Goal: Information Seeking & Learning: Find specific fact

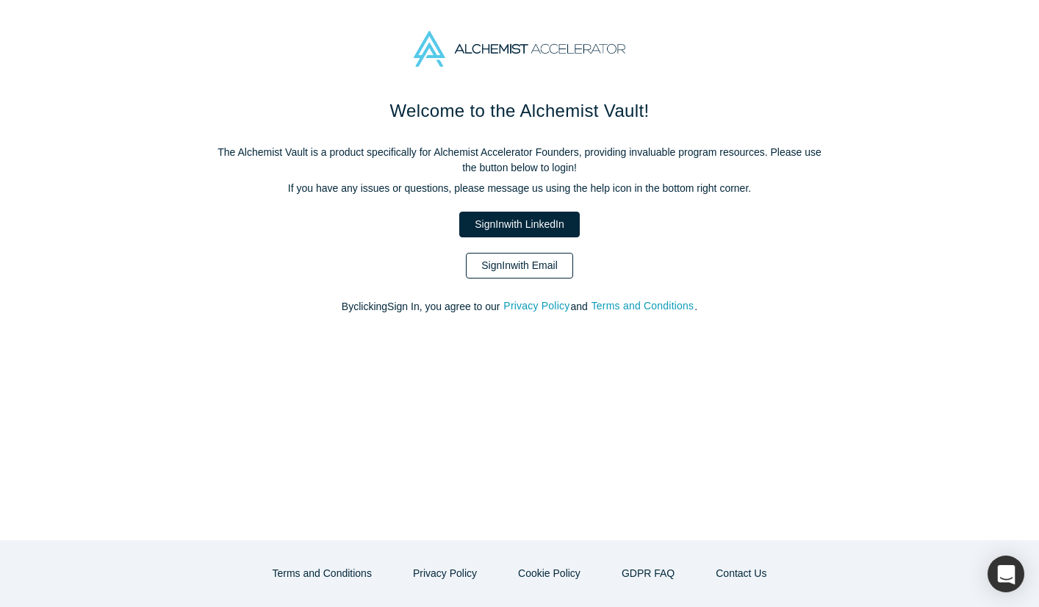
click at [539, 271] on link "Sign In with Email" at bounding box center [519, 266] width 107 height 26
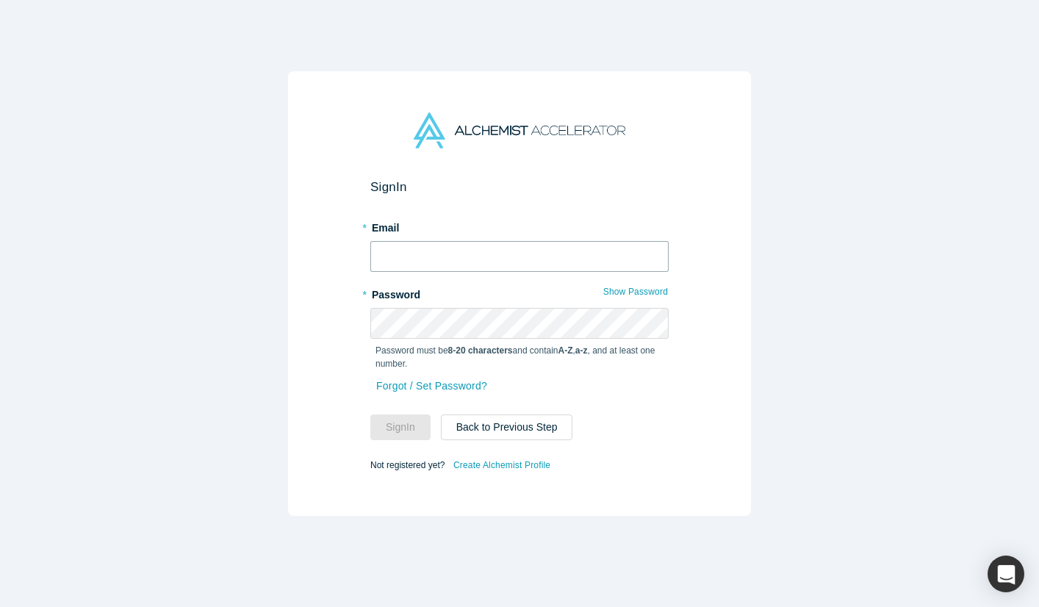
click at [503, 257] on input "text" at bounding box center [519, 256] width 298 height 31
type input "[PERSON_NAME][EMAIL_ADDRESS][DOMAIN_NAME]"
click at [405, 439] on button "Sign In" at bounding box center [400, 427] width 60 height 26
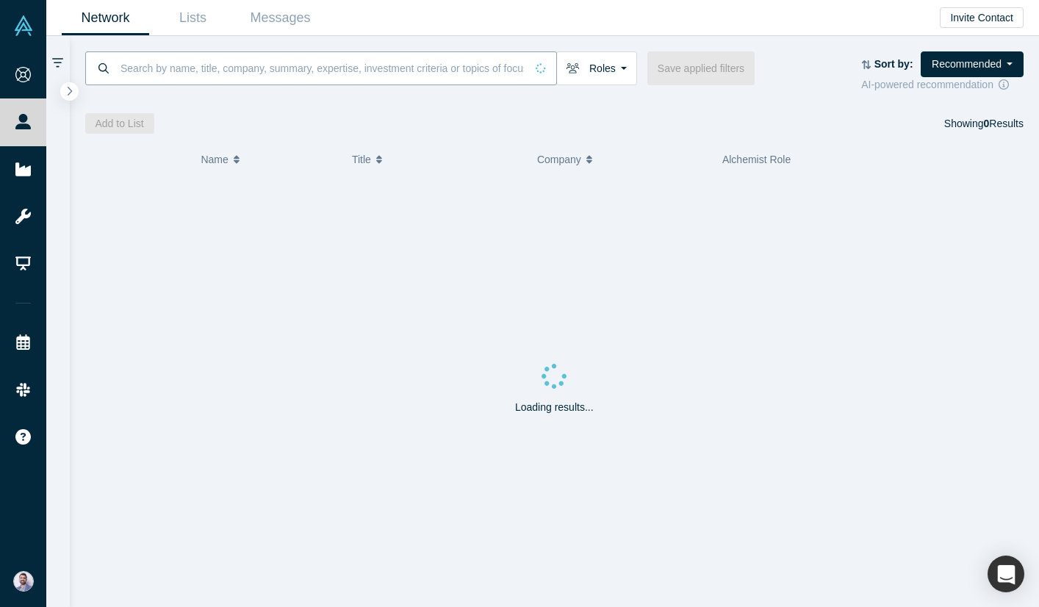
click at [204, 71] on input at bounding box center [322, 68] width 406 height 35
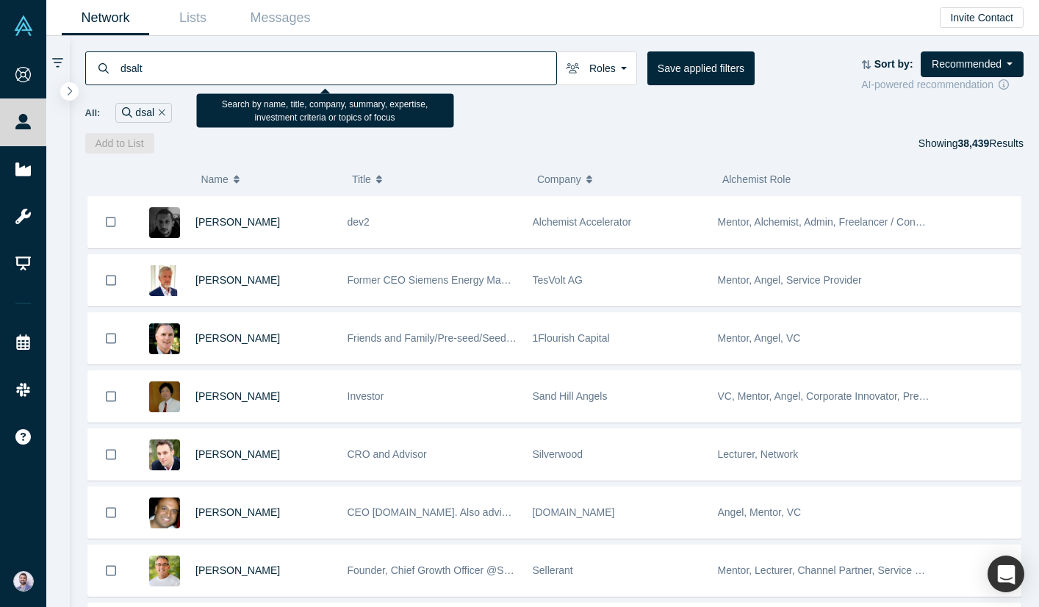
type input "dsalta"
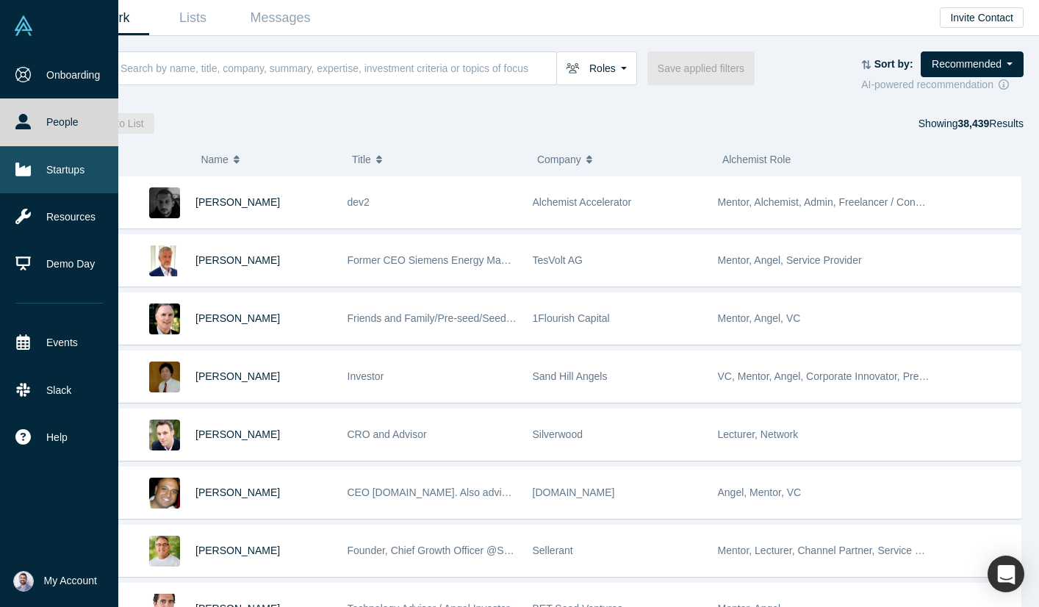
click at [10, 162] on link "Startups" at bounding box center [59, 169] width 118 height 47
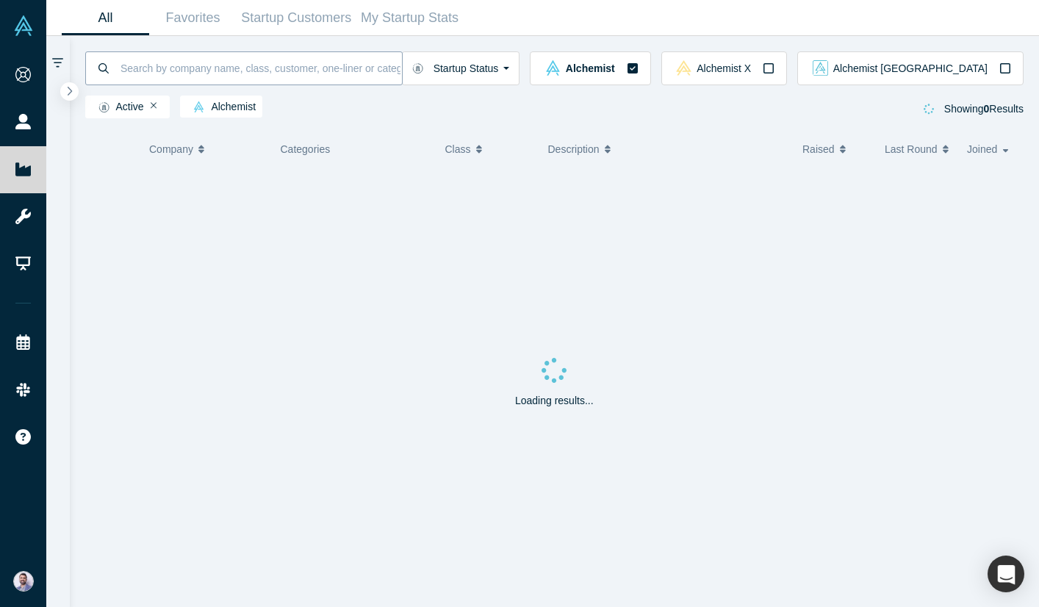
click at [276, 60] on input at bounding box center [260, 68] width 283 height 35
paste input "dsalta"
type input "dsalta"
type input "[PERSON_NAME]"
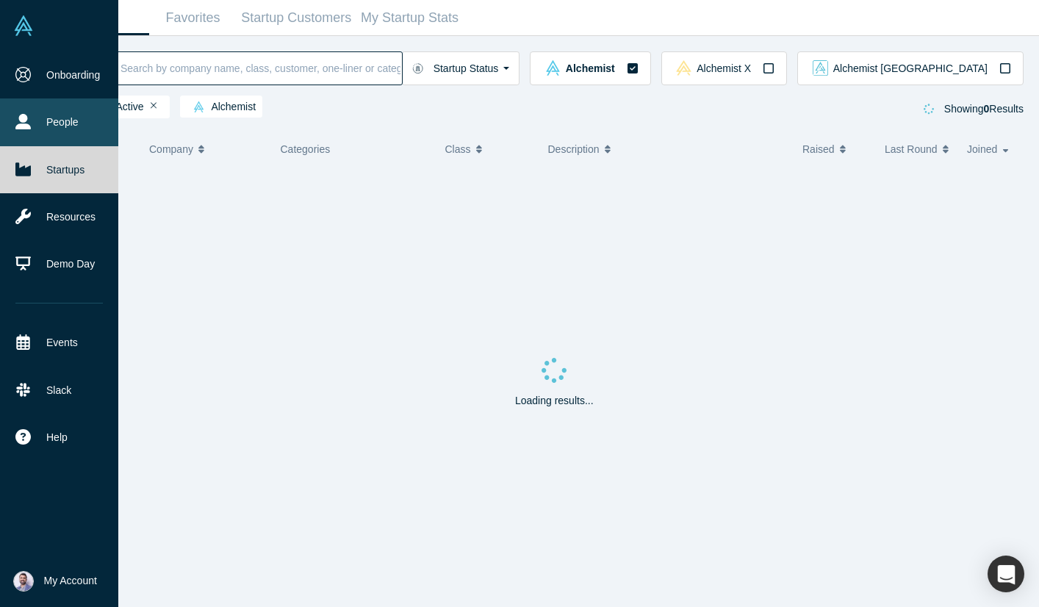
click at [22, 123] on icon at bounding box center [22, 121] width 15 height 15
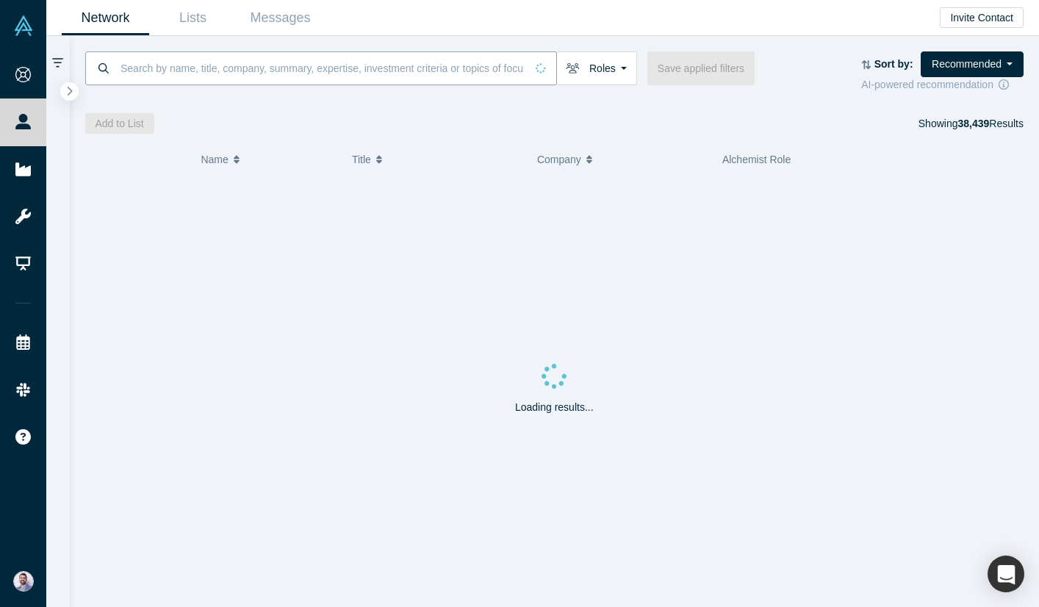
click at [267, 78] on input at bounding box center [322, 68] width 406 height 35
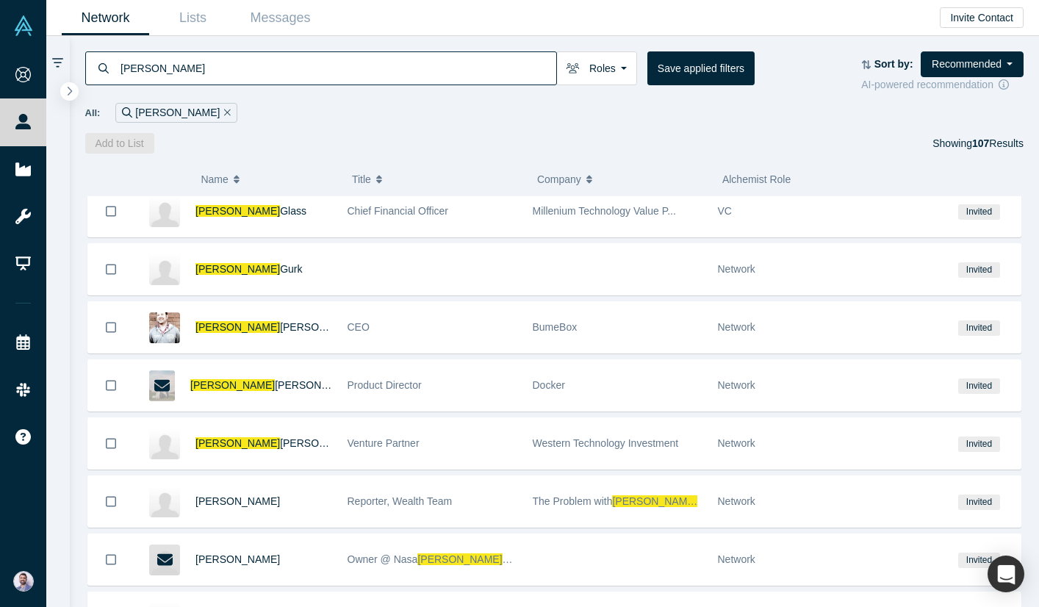
scroll to position [647, 0]
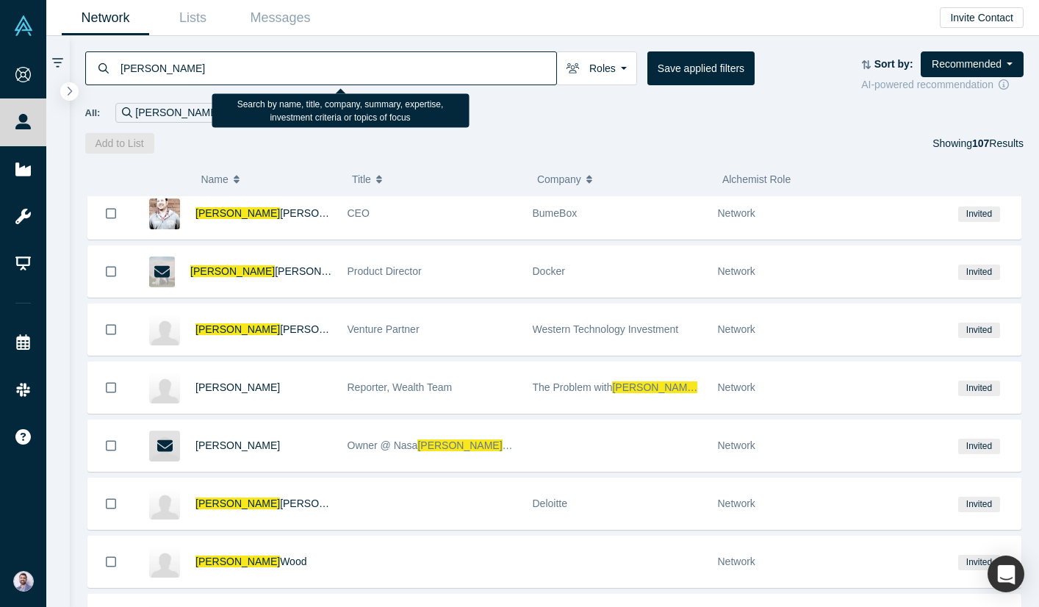
click at [292, 68] on input "[PERSON_NAME]" at bounding box center [337, 68] width 437 height 35
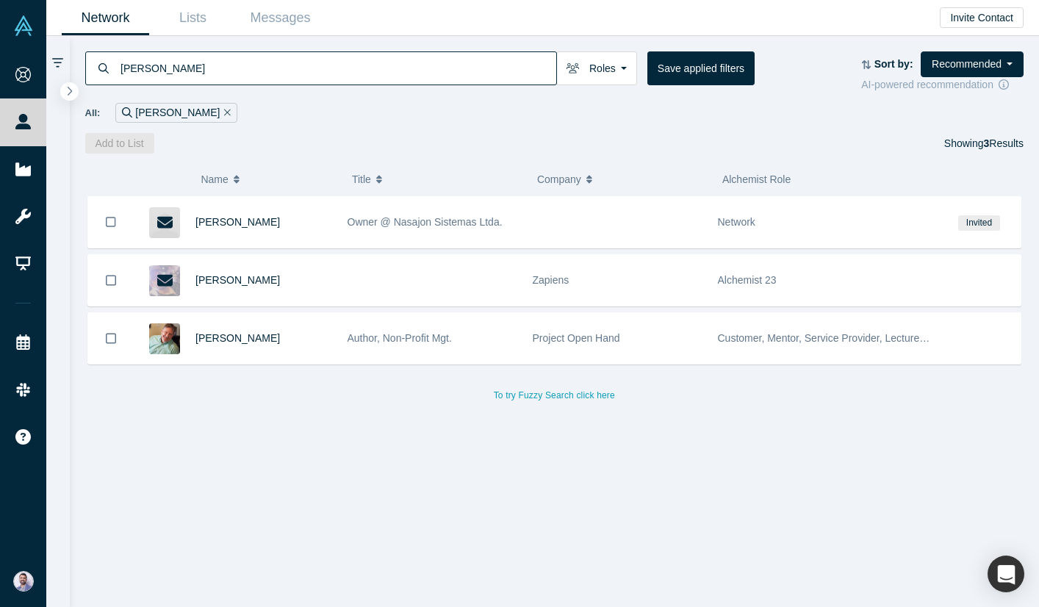
type input "[PERSON_NAME]"
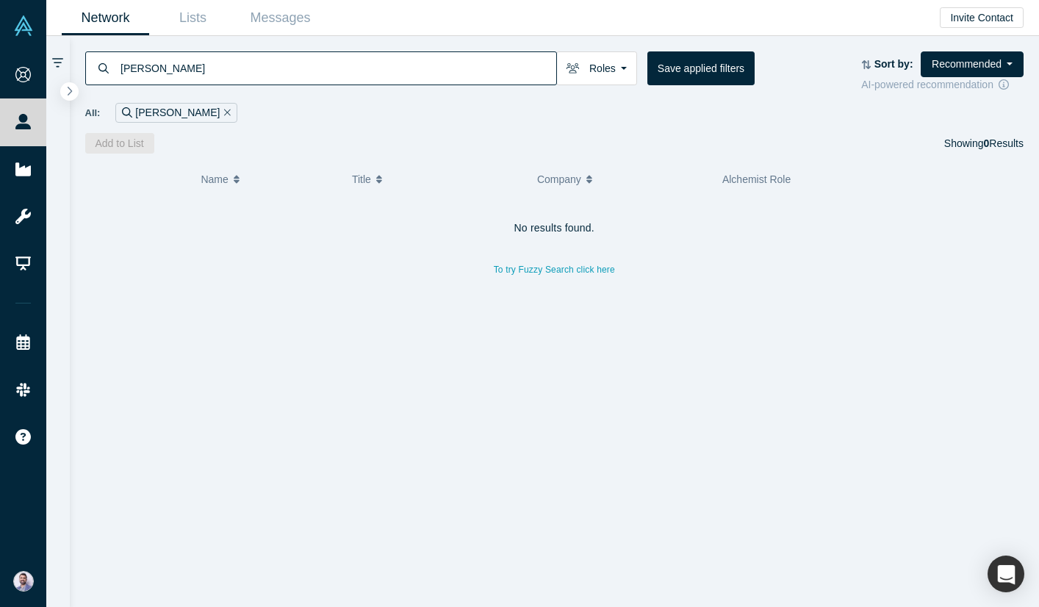
click at [305, 80] on input "[PERSON_NAME]" at bounding box center [337, 68] width 437 height 35
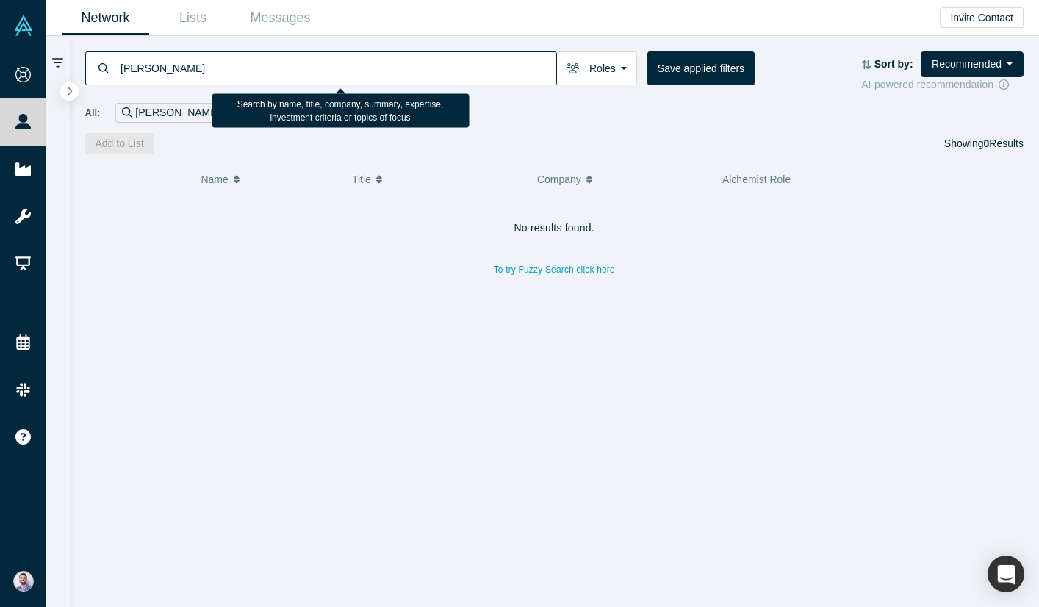
drag, startPoint x: 305, startPoint y: 80, endPoint x: 148, endPoint y: 95, distance: 157.9
click at [148, 95] on div "[PERSON_NAME] Roles Founders Faculty Mentors Alumni Mentor Angels VCs Corporate…" at bounding box center [555, 95] width 970 height 118
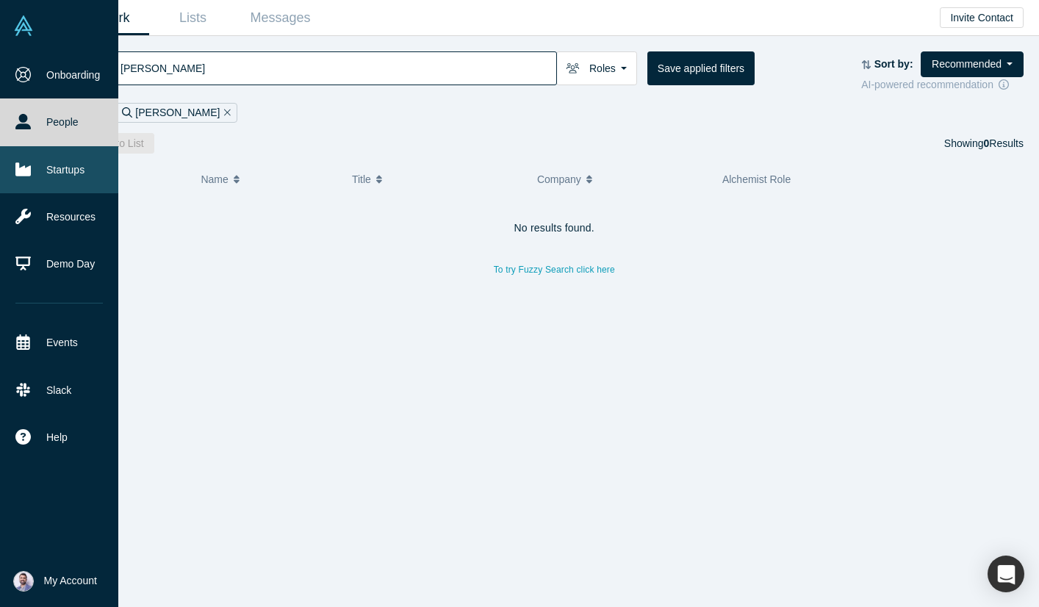
click at [31, 160] on link "Startups" at bounding box center [59, 169] width 118 height 47
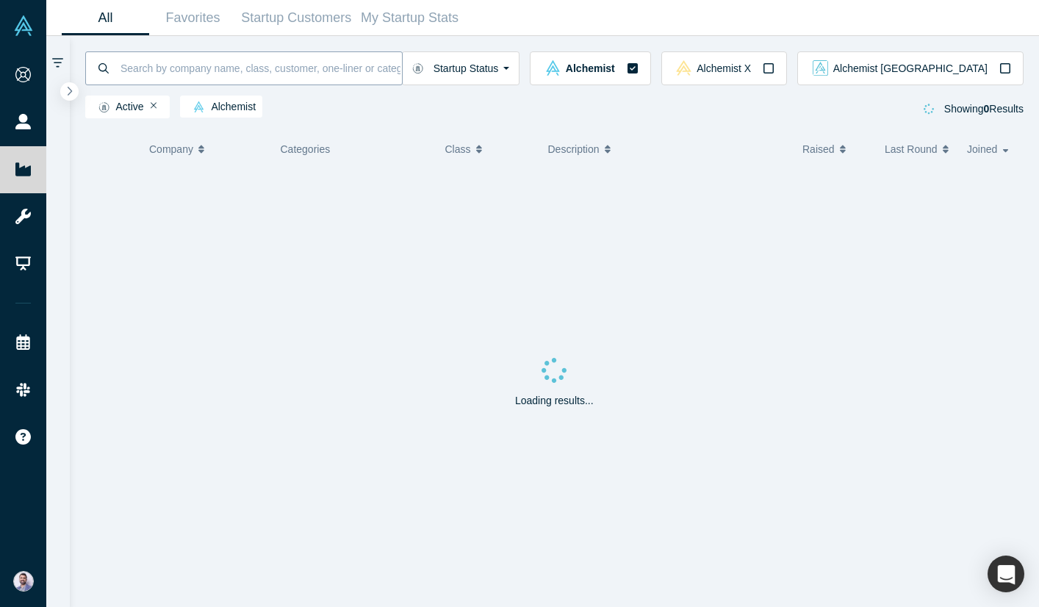
click at [287, 78] on input at bounding box center [260, 68] width 283 height 35
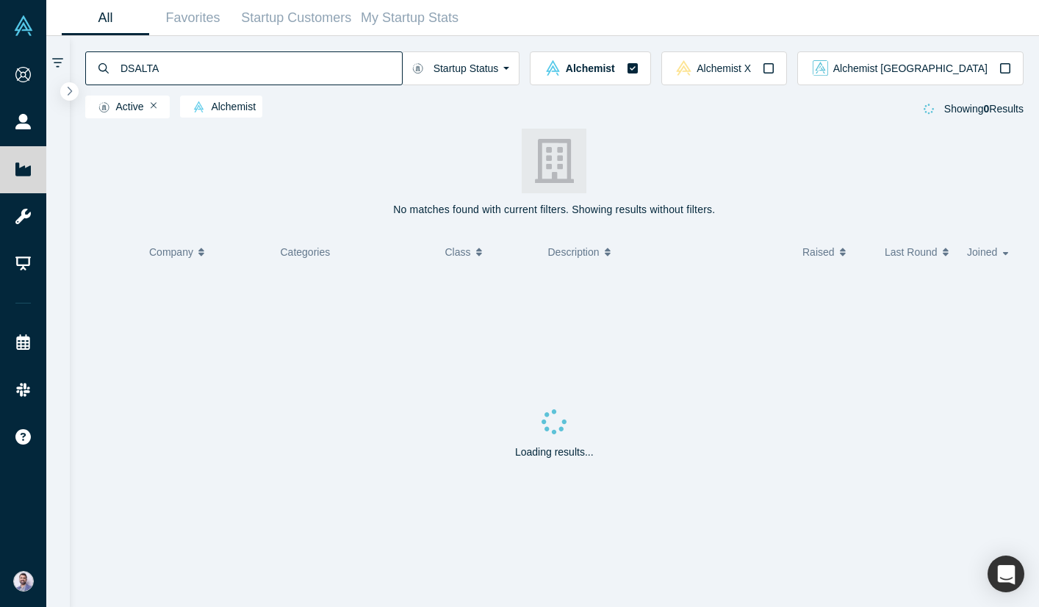
type input "ALTA Intro & Onboarding External Inbox [PERSON_NAME]"
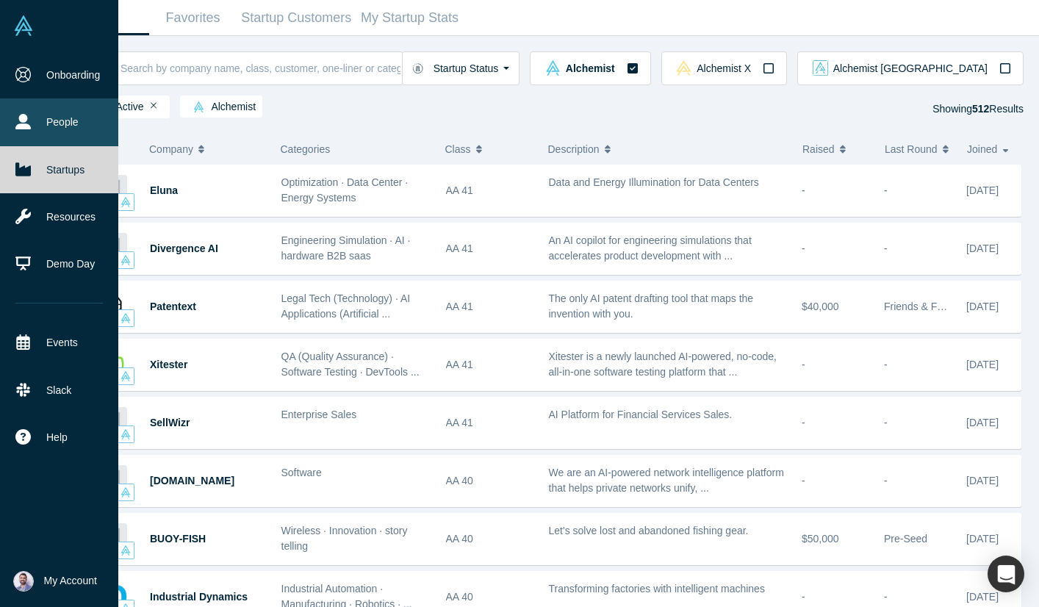
click at [75, 113] on link "People" at bounding box center [59, 121] width 118 height 47
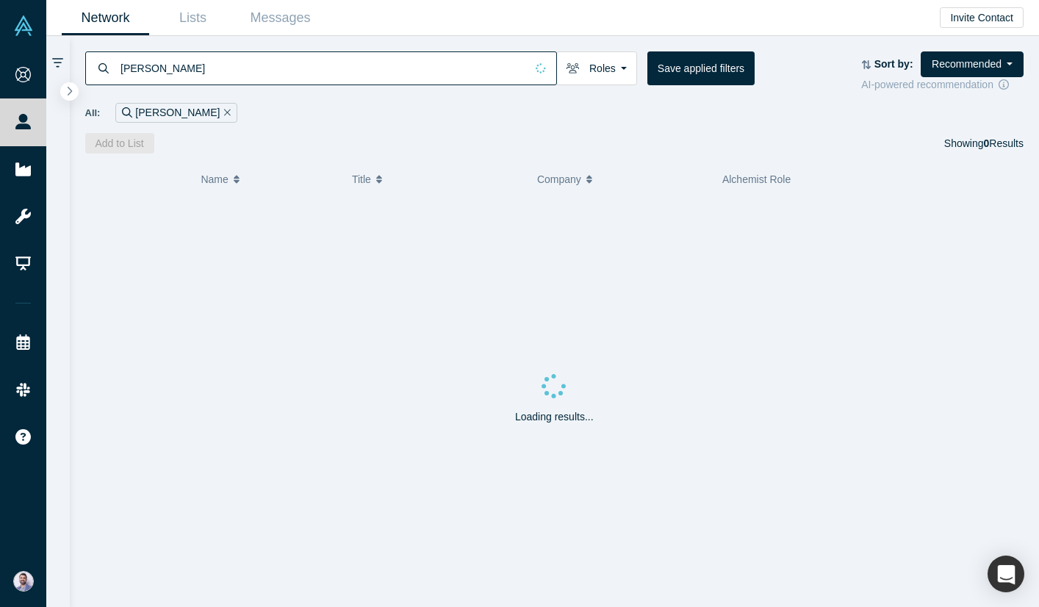
click at [301, 63] on input "[PERSON_NAME]" at bounding box center [322, 68] width 406 height 35
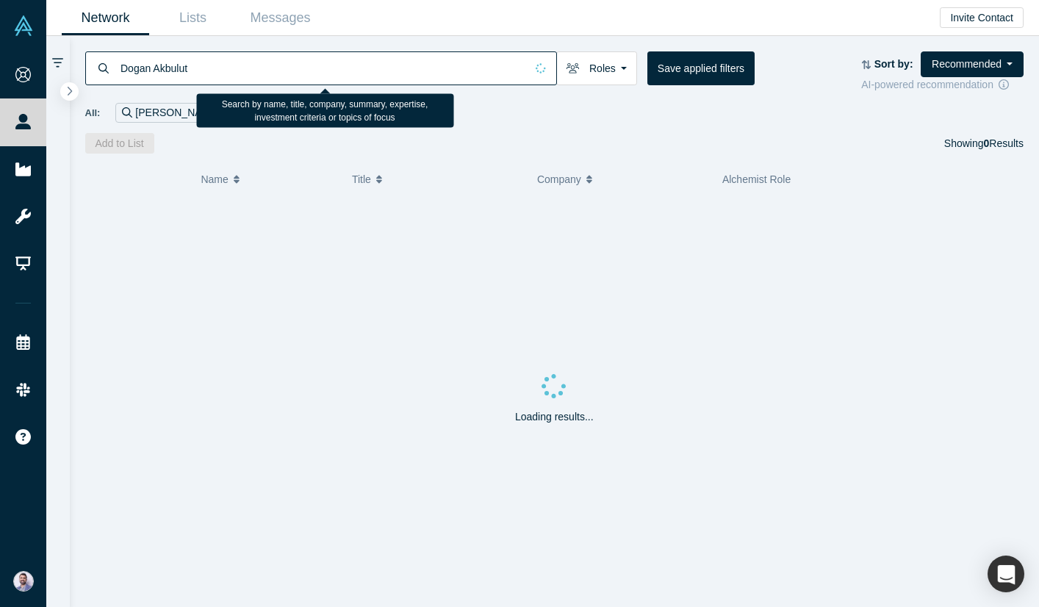
type input "Dogan Akbulut"
type input "dsalta"
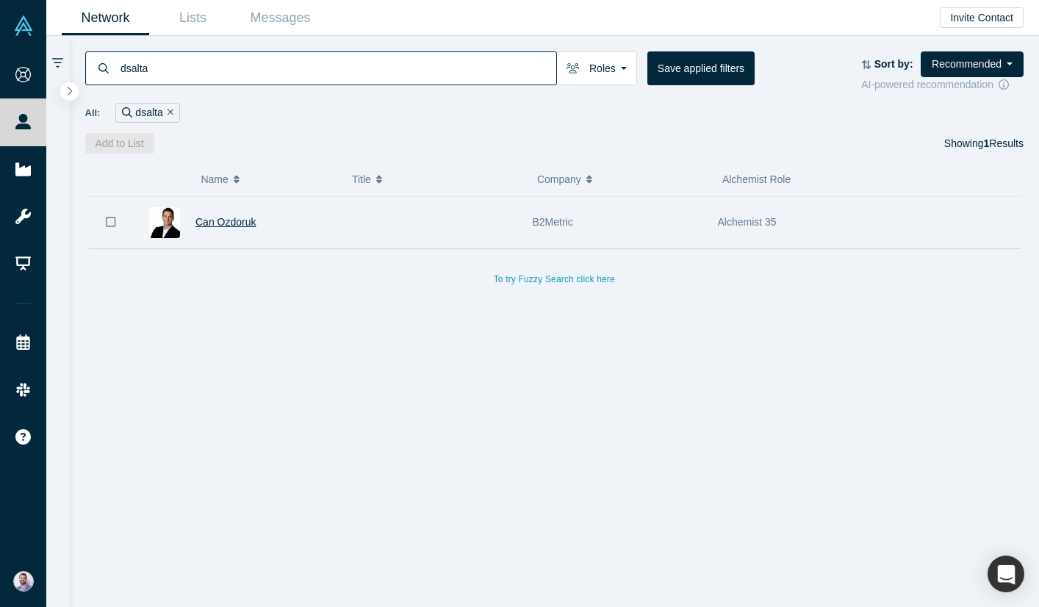
click at [215, 226] on span "Can Ozdoruk" at bounding box center [225, 222] width 60 height 12
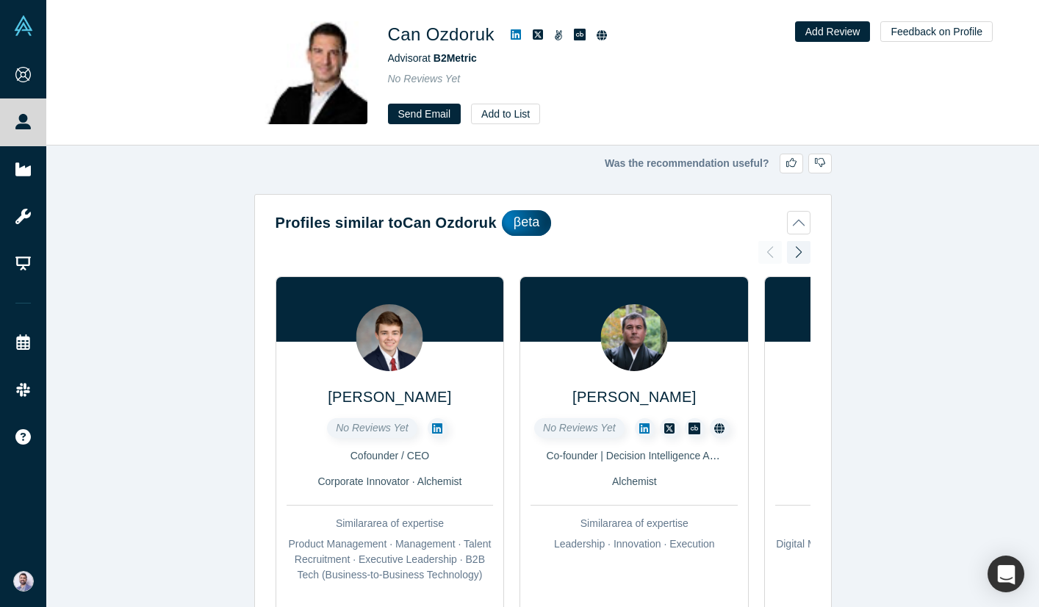
click at [519, 37] on icon at bounding box center [516, 35] width 10 height 12
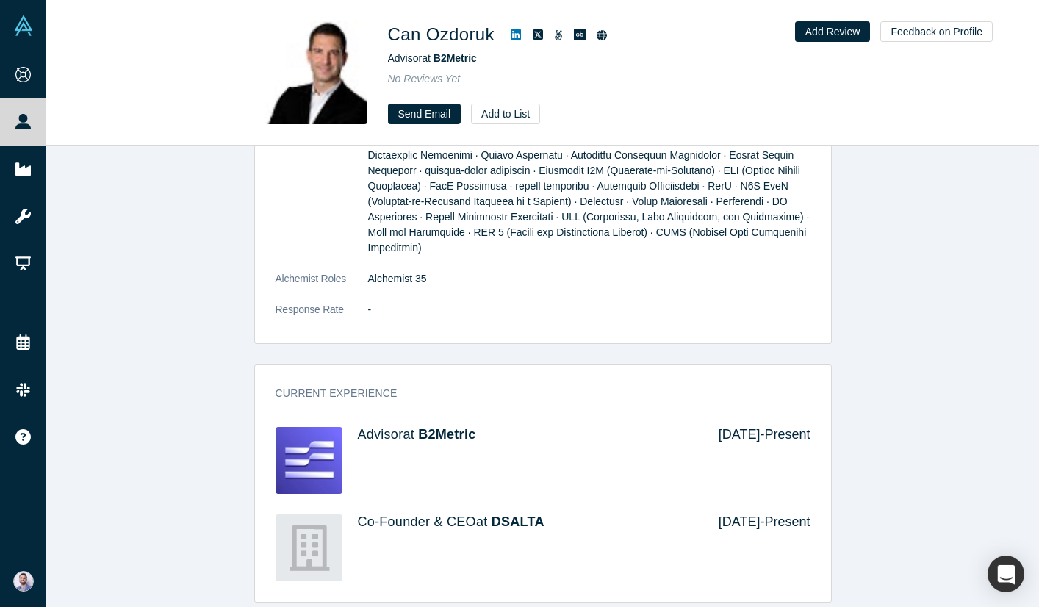
scroll to position [1160, 0]
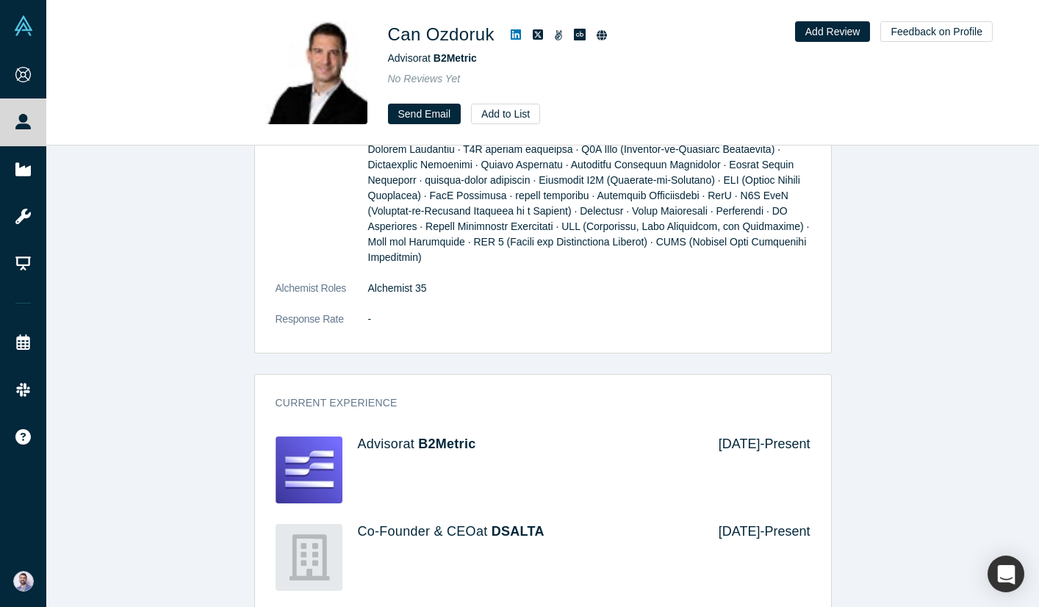
click at [410, 287] on dd "Alchemist 35" at bounding box center [589, 288] width 442 height 15
click at [413, 287] on dd "Alchemist 35" at bounding box center [589, 288] width 442 height 15
copy dl "Alchemist 35"
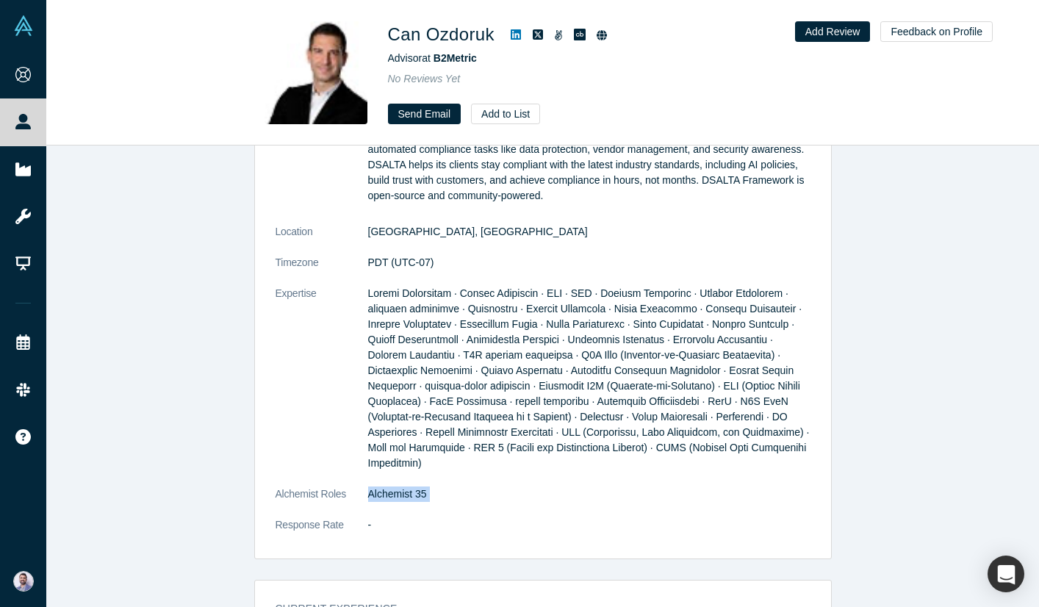
scroll to position [1185, 0]
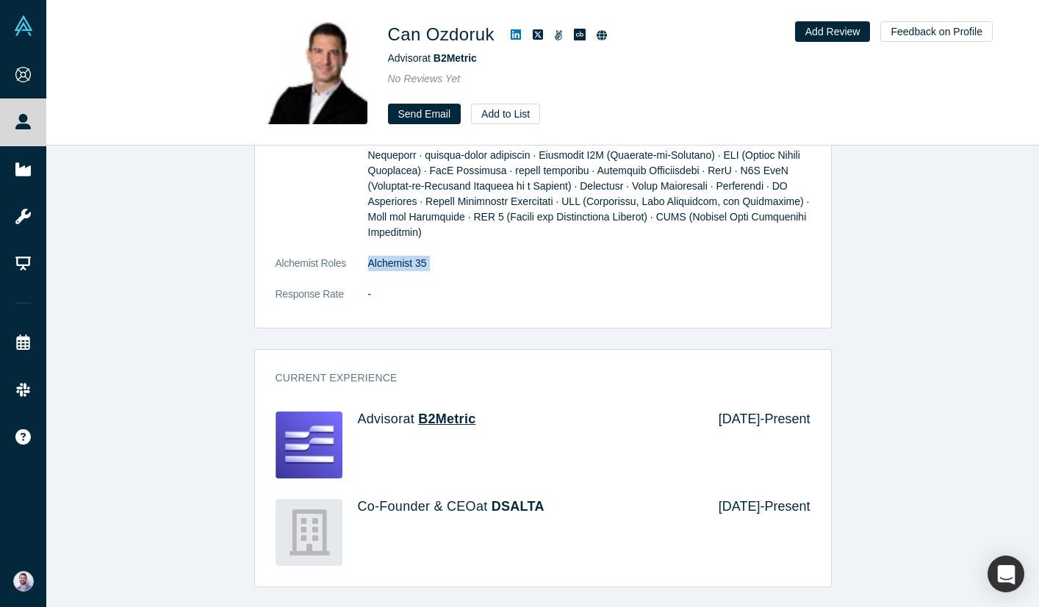
click at [452, 418] on span "B2Metric" at bounding box center [446, 419] width 57 height 15
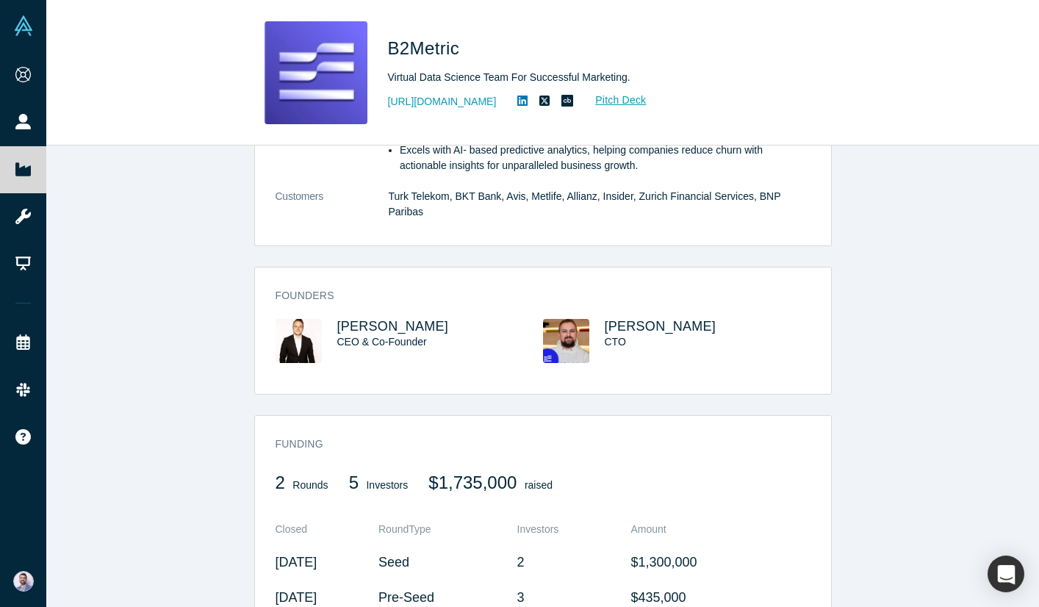
scroll to position [758, 0]
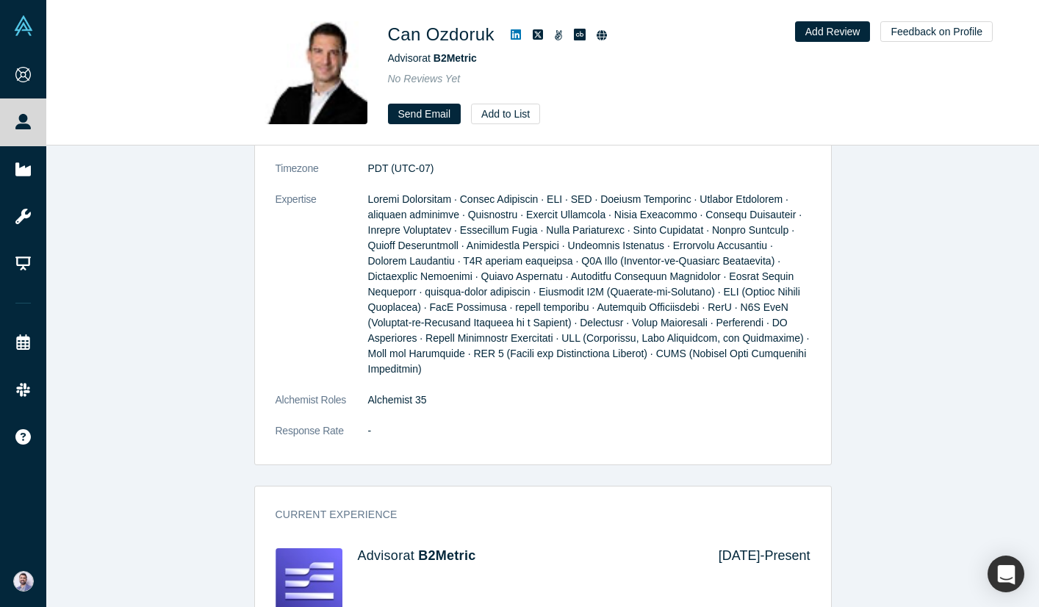
scroll to position [1185, 0]
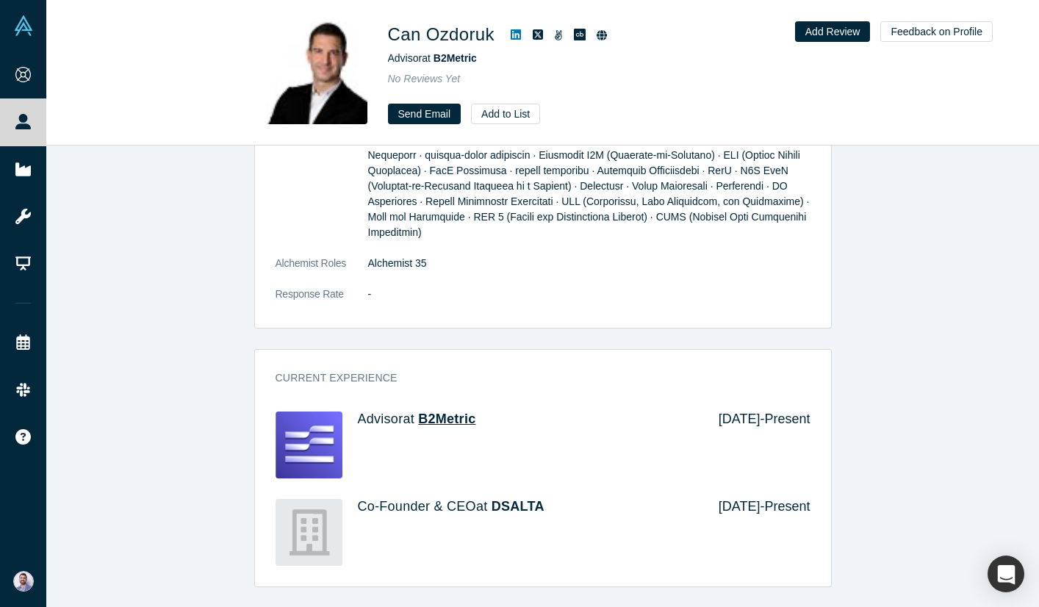
click at [450, 419] on span "B2Metric" at bounding box center [446, 419] width 57 height 15
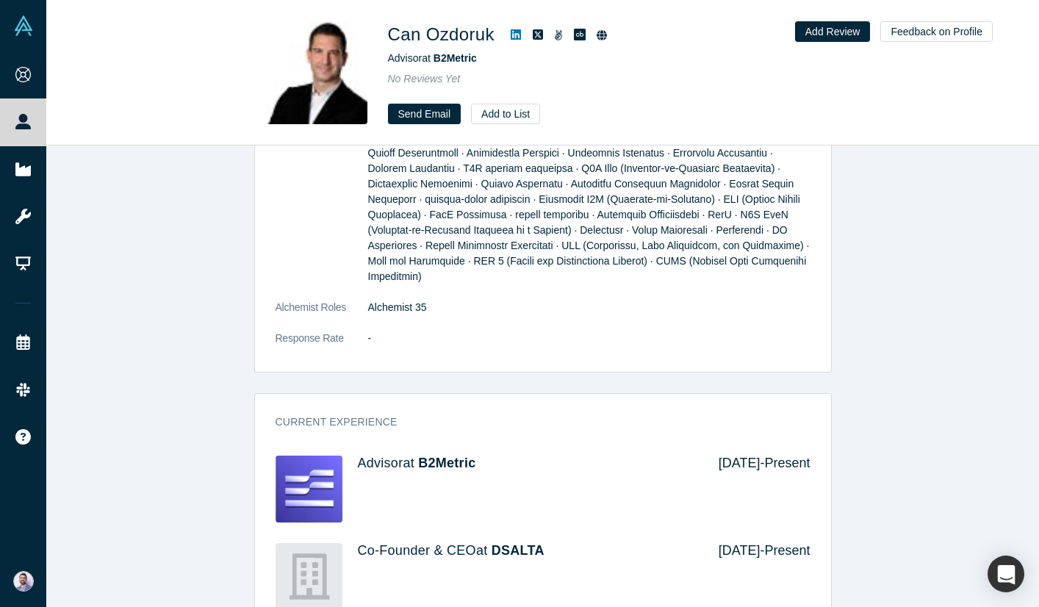
scroll to position [1130, 0]
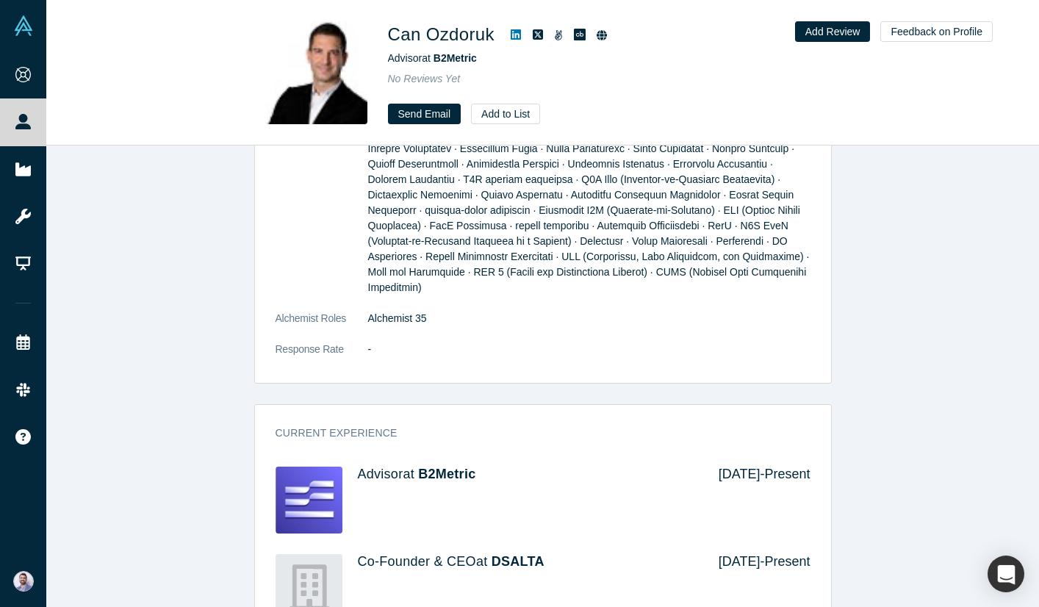
click at [416, 320] on dd "Alchemist 35" at bounding box center [589, 318] width 442 height 15
drag, startPoint x: 416, startPoint y: 320, endPoint x: 388, endPoint y: 320, distance: 27.9
click at [388, 320] on dd "Alchemist 35" at bounding box center [589, 318] width 442 height 15
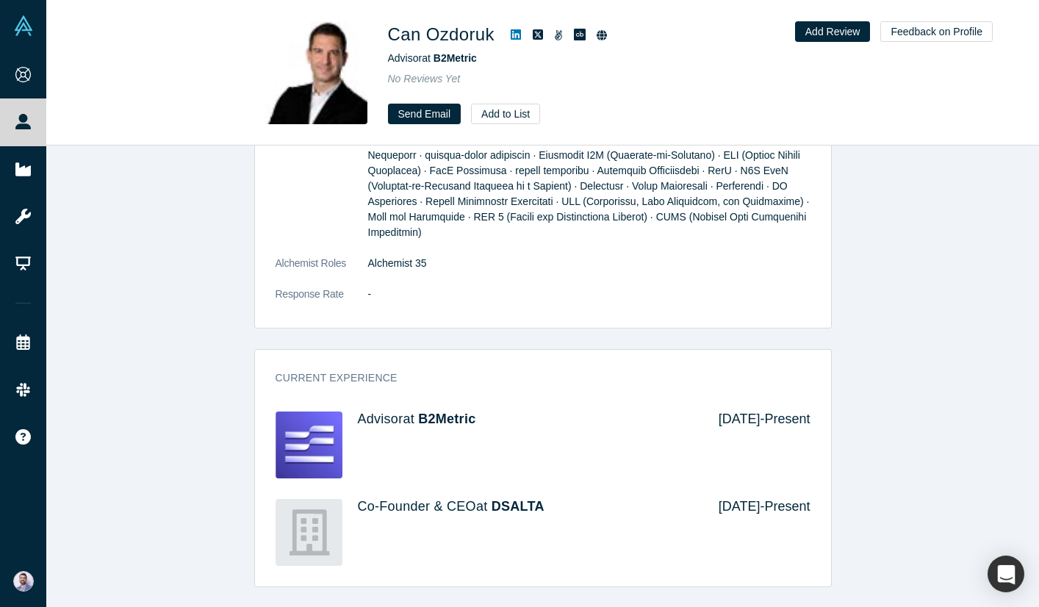
click at [525, 520] on div "Co-Founder & CEO at DSALTA" at bounding box center [528, 532] width 340 height 67
click at [525, 510] on span "DSALTA" at bounding box center [518, 506] width 53 height 15
click at [736, 500] on div "[DATE] - Present" at bounding box center [754, 532] width 112 height 67
drag, startPoint x: 736, startPoint y: 500, endPoint x: 708, endPoint y: 500, distance: 27.9
click at [708, 500] on div "[DATE] - Present" at bounding box center [754, 532] width 112 height 67
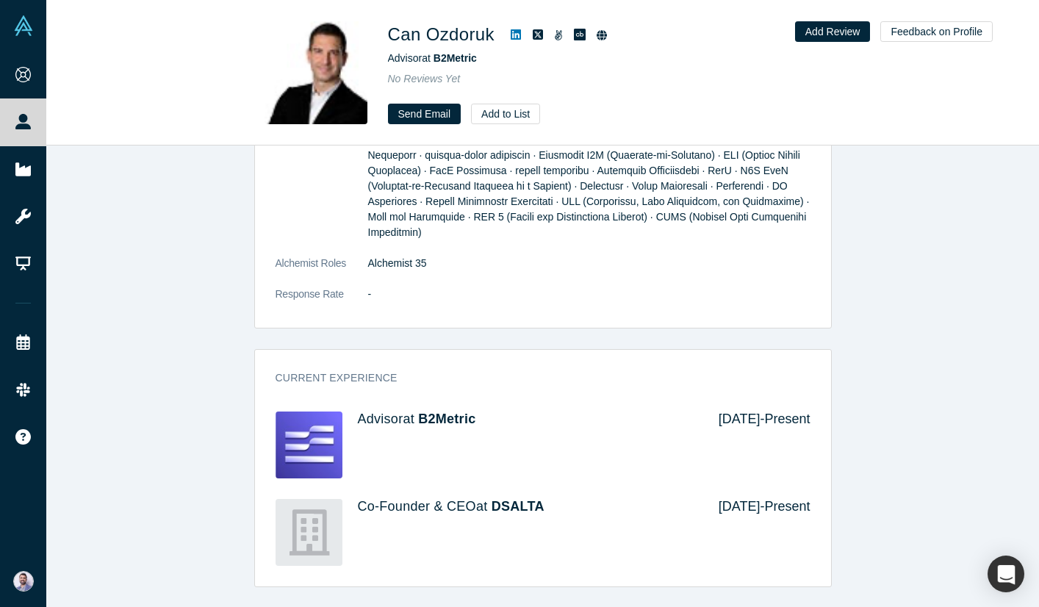
copy div "[DATE]"
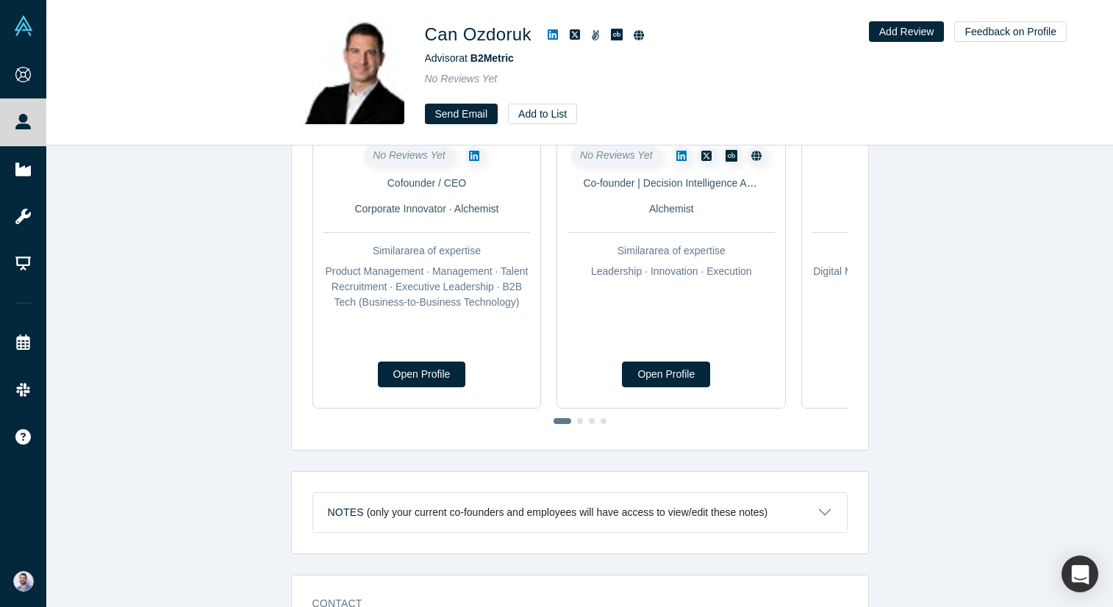
scroll to position [0, 0]
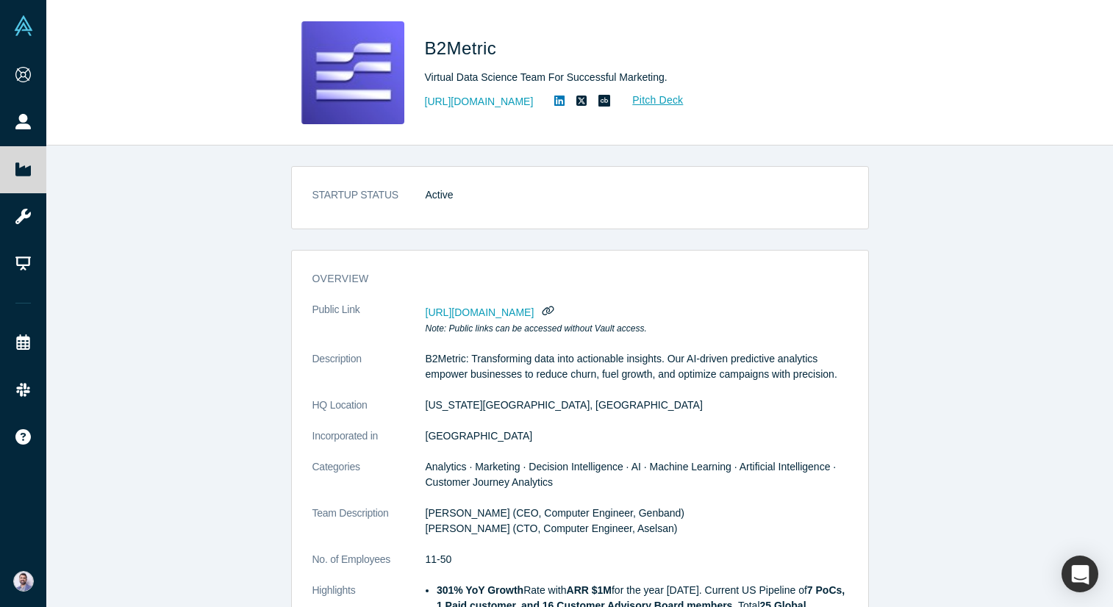
click at [443, 232] on div "STARTUP STATUS Active overview Public Link [URL][DOMAIN_NAME] Note: Public link…" at bounding box center [579, 376] width 1066 height 461
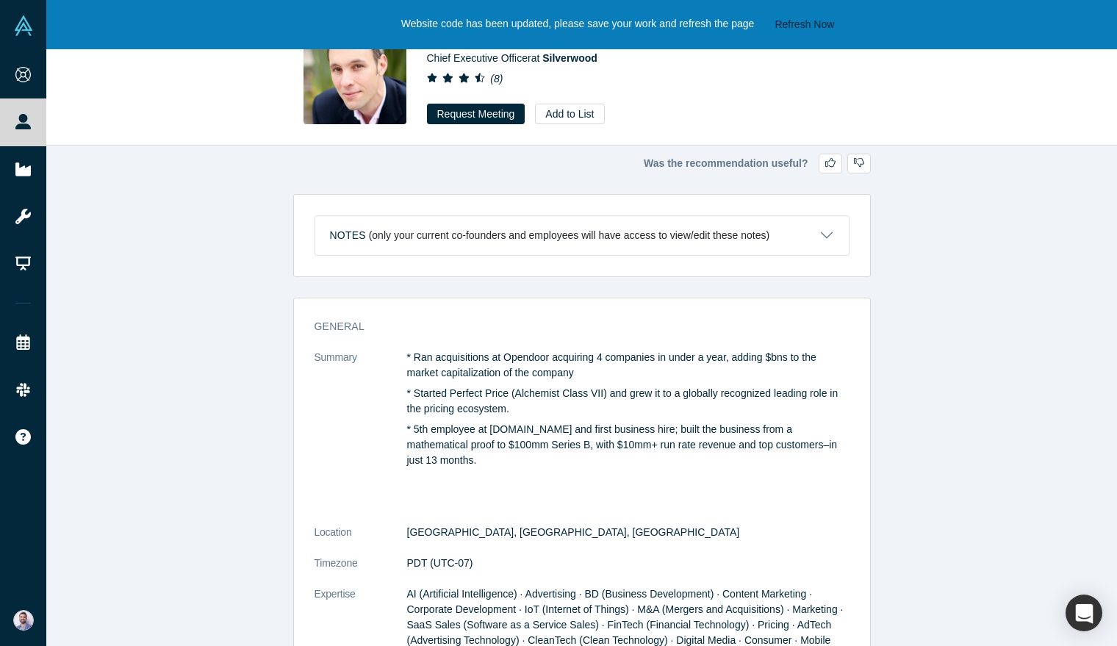
click at [580, 149] on div "Was the recommendation useful? Notes (only your current co-founders and employe…" at bounding box center [581, 396] width 1071 height 500
click at [786, 24] on button "Refresh Now" at bounding box center [804, 24] width 70 height 18
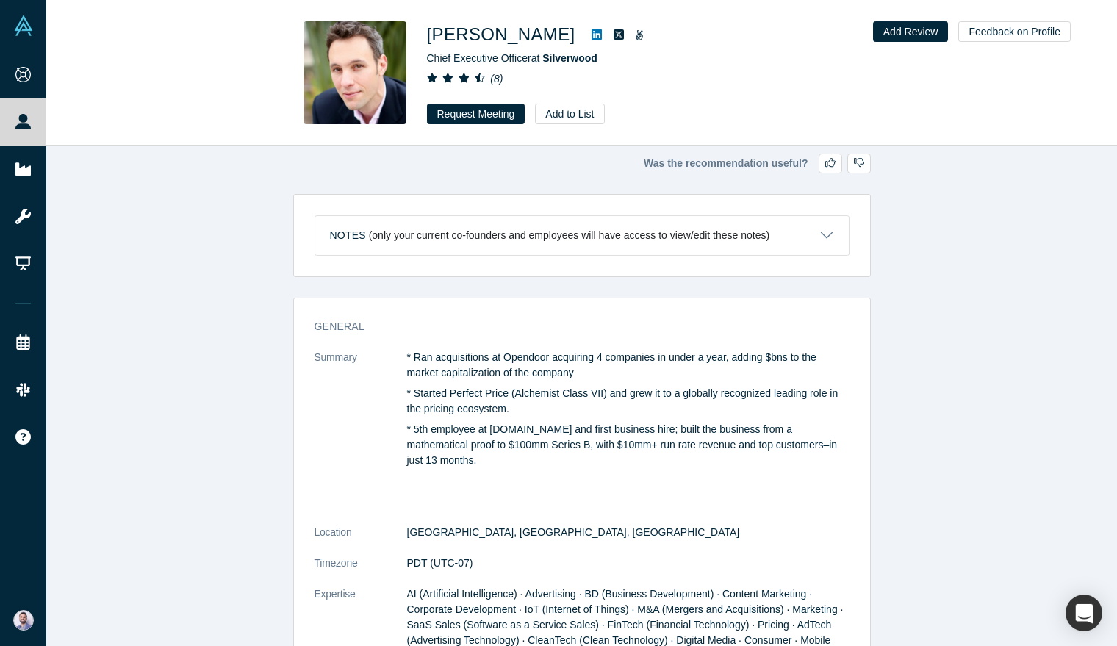
click at [635, 98] on div "Alexander Shartsis Chief Executive Officer at Silverwood ( 8 ) Request Meeting …" at bounding box center [633, 72] width 412 height 103
click at [777, 464] on p "* 5th employee at Drawbridge.com and first business hire; built the business fr…" at bounding box center [628, 445] width 442 height 46
